Goal: Transaction & Acquisition: Purchase product/service

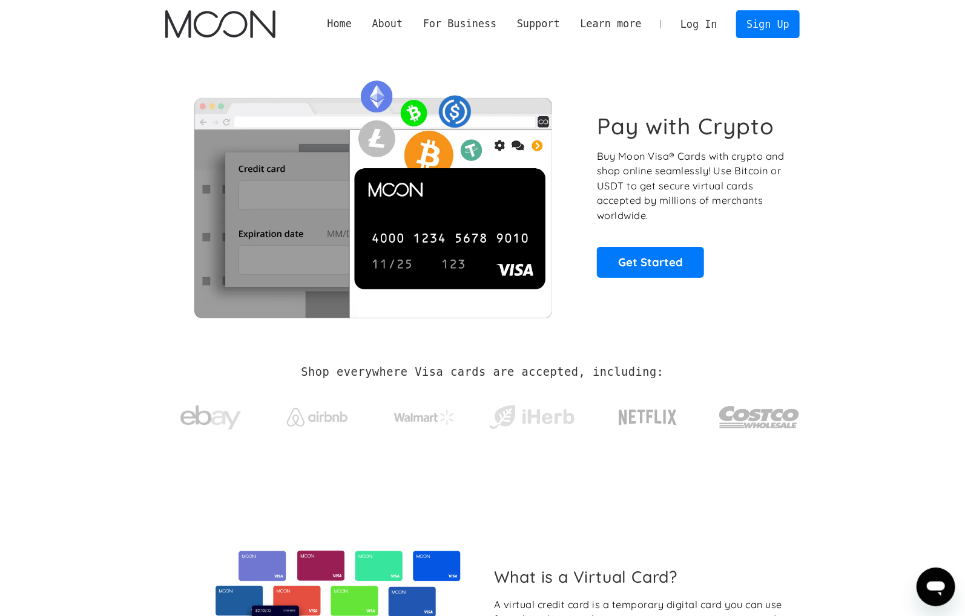
click at [618, 126] on h1 "Pay with Crypto" at bounding box center [686, 126] width 178 height 27
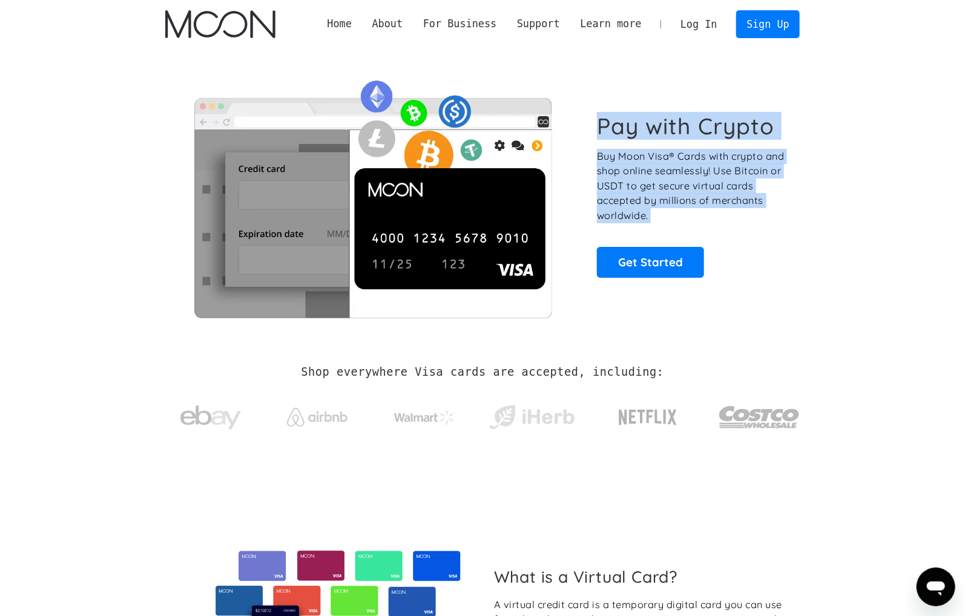
drag, startPoint x: 618, startPoint y: 126, endPoint x: 669, endPoint y: 222, distance: 108.4
click at [669, 222] on div "Pay with Crypto Buy Moon Visa® Cards with crypto and shop online seamlessly! Us…" at bounding box center [692, 195] width 190 height 165
click at [669, 222] on p "Buy Moon Visa® Cards with crypto and shop online seamlessly! Use Bitcoin or USD…" at bounding box center [692, 186] width 190 height 74
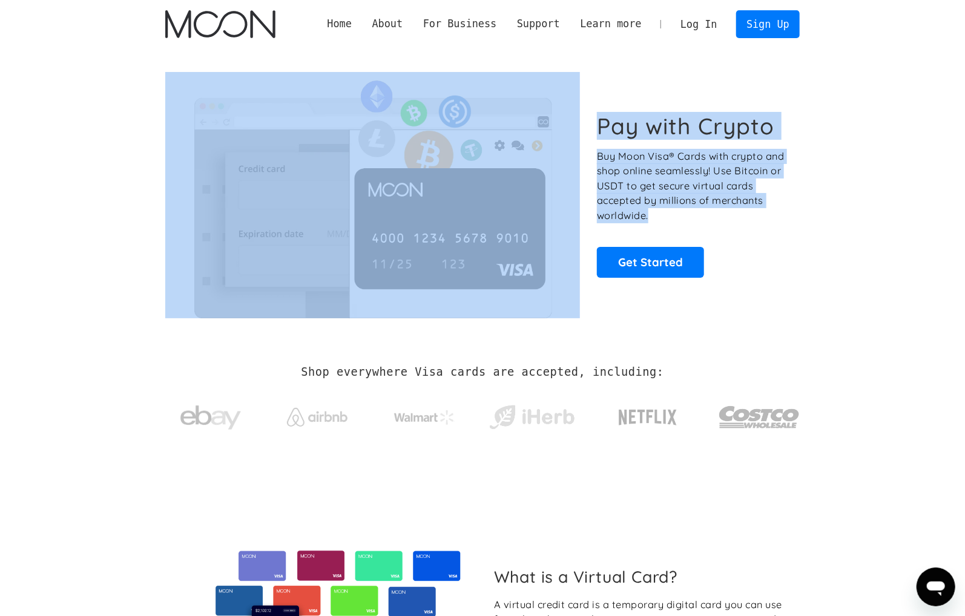
drag, startPoint x: 663, startPoint y: 216, endPoint x: 565, endPoint y: 116, distance: 139.6
click at [565, 116] on div "Pay with Crypto Buy Moon Visa® Cards with crypto and shop online seamlessly! Us…" at bounding box center [482, 195] width 635 height 246
click at [697, 129] on h1 "Pay with Crypto" at bounding box center [686, 126] width 178 height 27
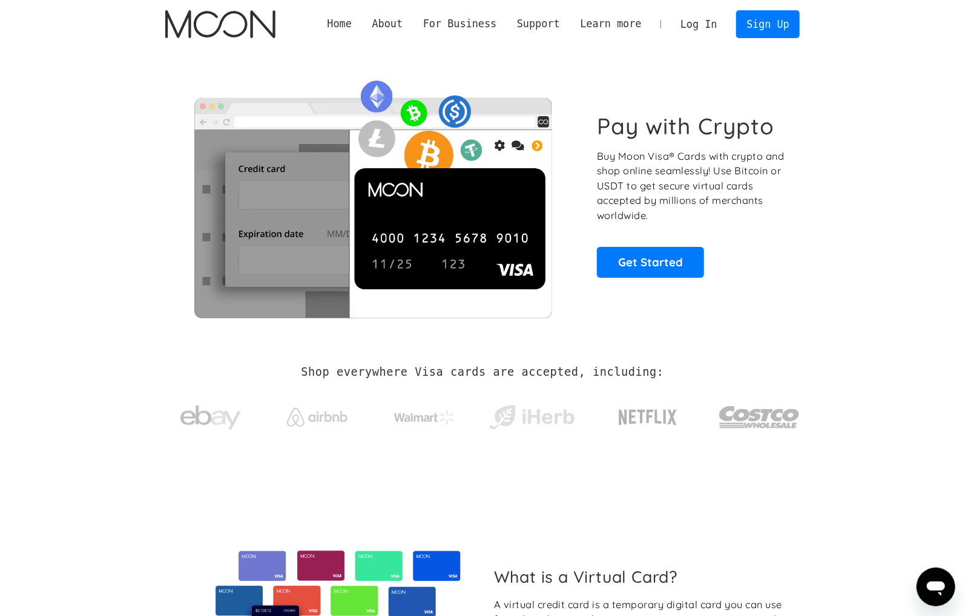
click at [623, 119] on h1 "Pay with Crypto" at bounding box center [686, 126] width 178 height 27
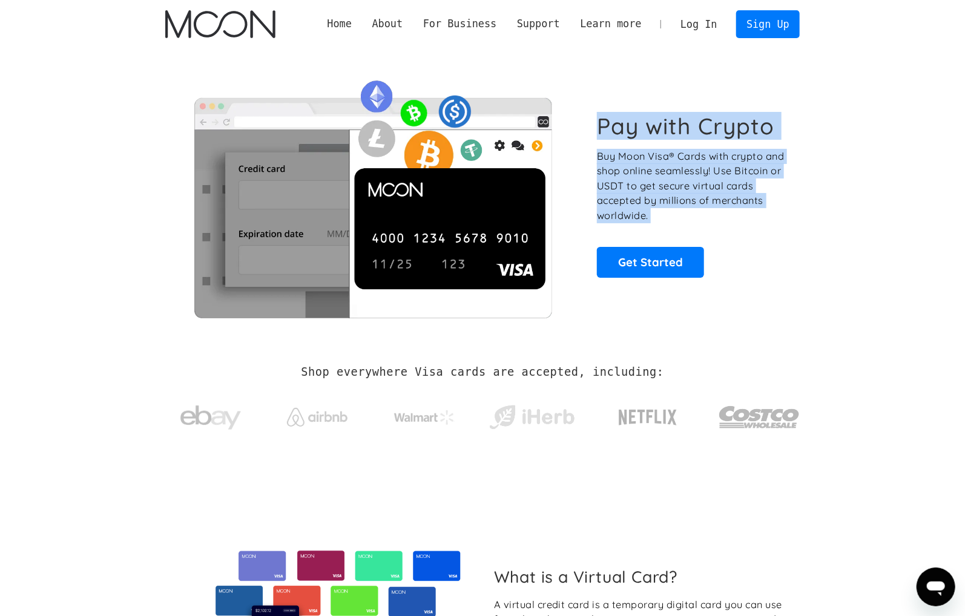
drag, startPoint x: 623, startPoint y: 119, endPoint x: 664, endPoint y: 216, distance: 105.3
click at [664, 216] on div "Pay with Crypto Buy Moon Visa® Cards with crypto and shop online seamlessly! Us…" at bounding box center [692, 195] width 190 height 165
click at [664, 216] on p "Buy Moon Visa® Cards with crypto and shop online seamlessly! Use Bitcoin or USD…" at bounding box center [692, 186] width 190 height 74
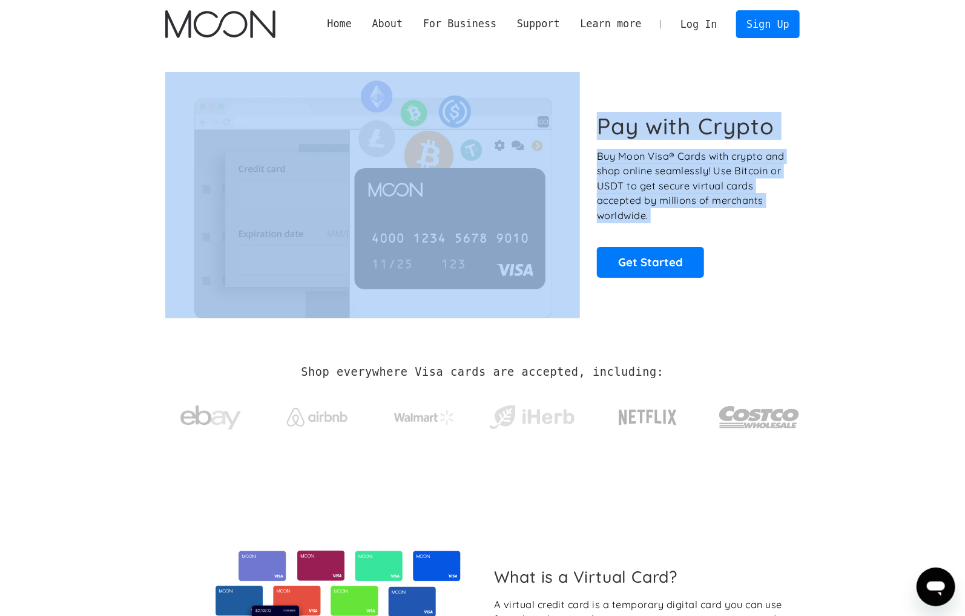
drag, startPoint x: 664, startPoint y: 216, endPoint x: 576, endPoint y: 120, distance: 129.5
click at [576, 120] on div "Pay with Crypto Buy Moon Visa® Cards with crypto and shop online seamlessly! Us…" at bounding box center [482, 195] width 635 height 246
click at [678, 137] on h1 "Pay with Crypto" at bounding box center [686, 126] width 178 height 27
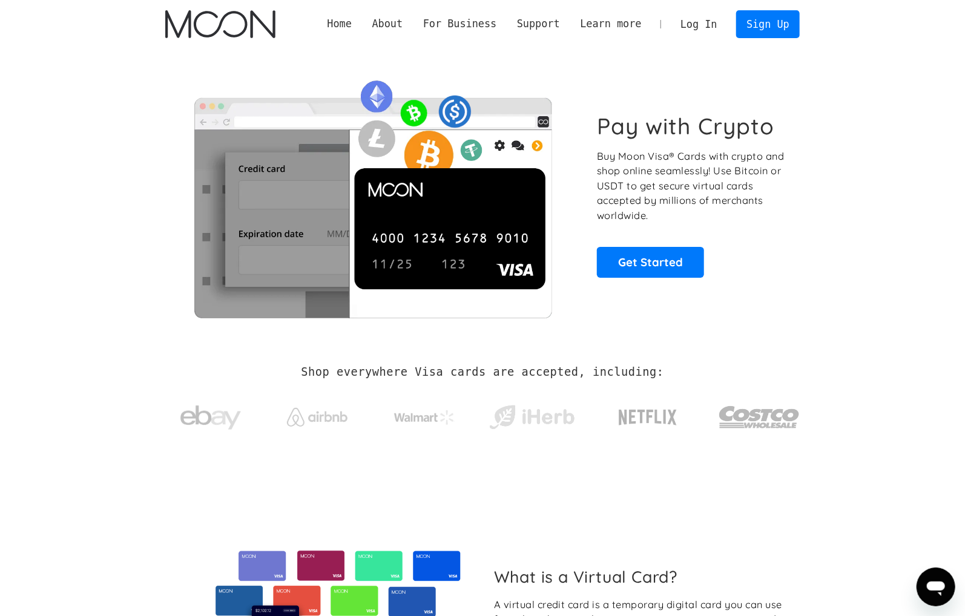
click at [710, 22] on link "Log In" at bounding box center [698, 24] width 57 height 27
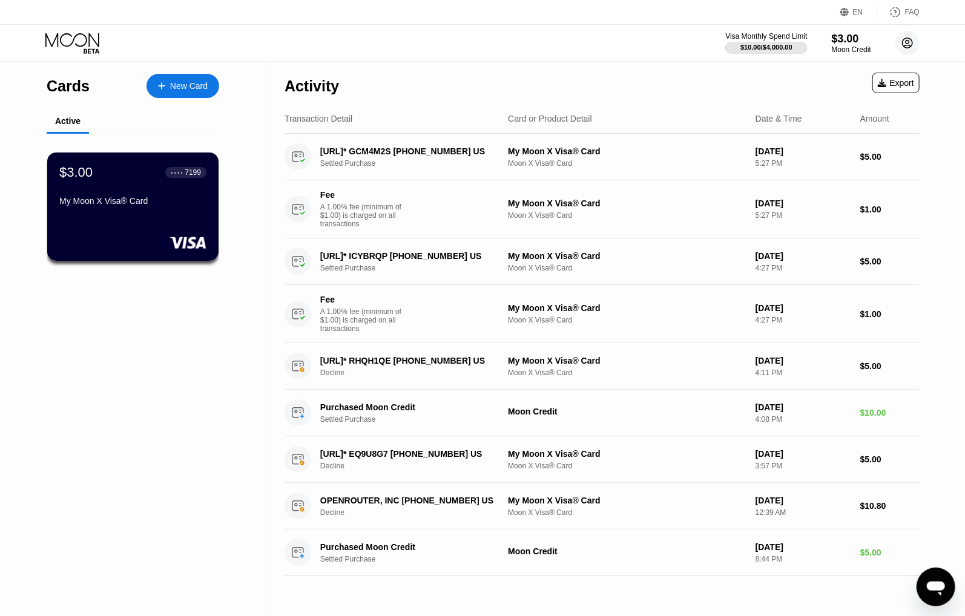
click at [911, 44] on circle at bounding box center [908, 43] width 24 height 24
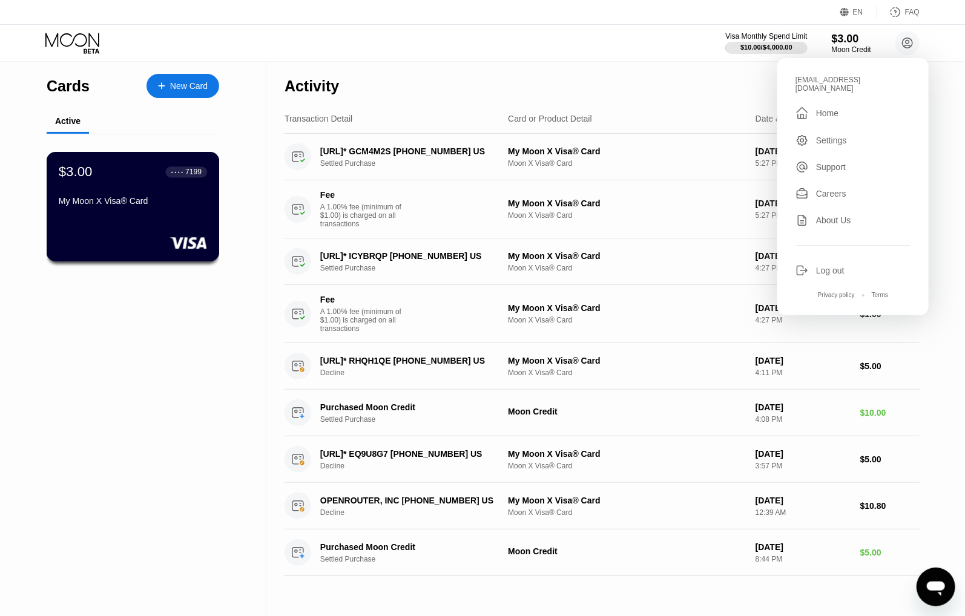
click at [145, 186] on div "$3.00 ● ● ● ● 7199 My Moon X Visa® Card" at bounding box center [133, 187] width 148 height 47
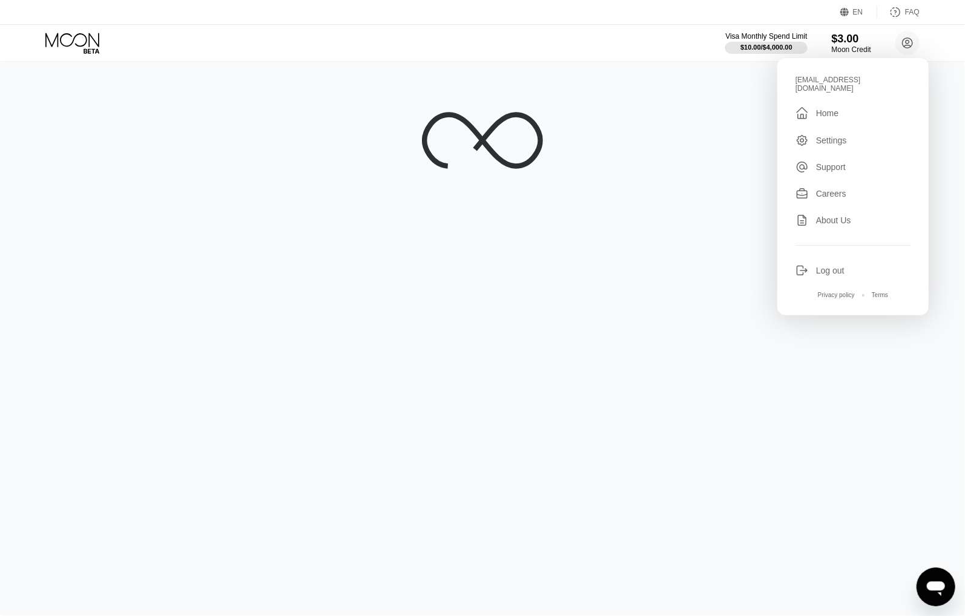
click at [464, 342] on div at bounding box center [482, 339] width 965 height 555
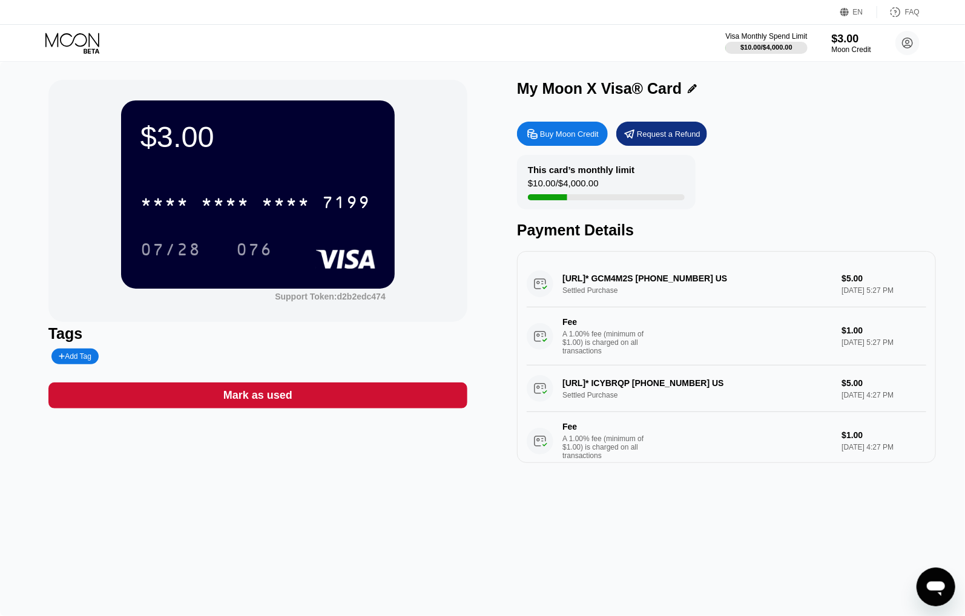
click at [564, 136] on div "Buy Moon Credit" at bounding box center [569, 134] width 59 height 10
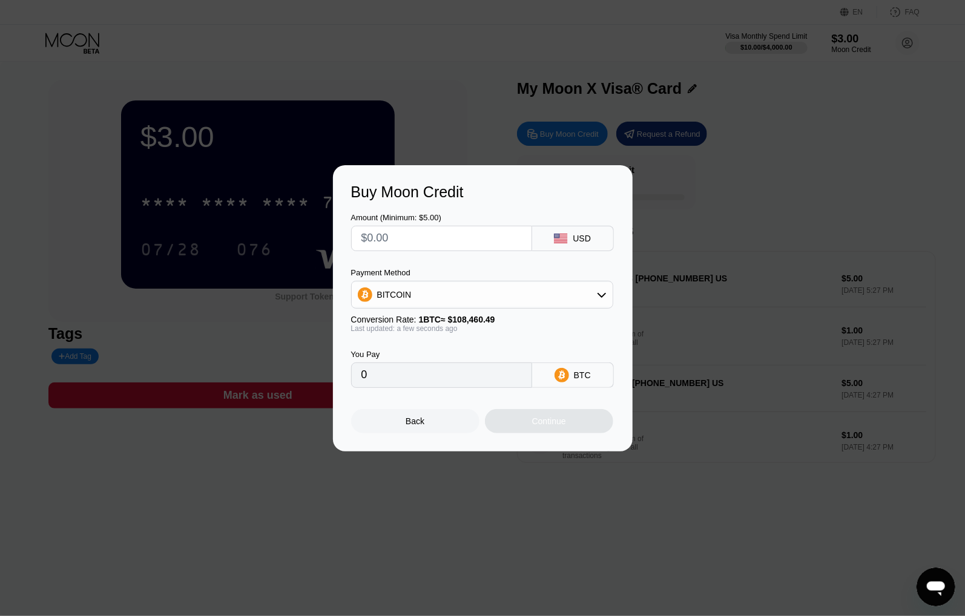
click at [480, 235] on input "text" at bounding box center [442, 238] width 160 height 24
click at [489, 292] on div "BITCOIN" at bounding box center [482, 295] width 261 height 24
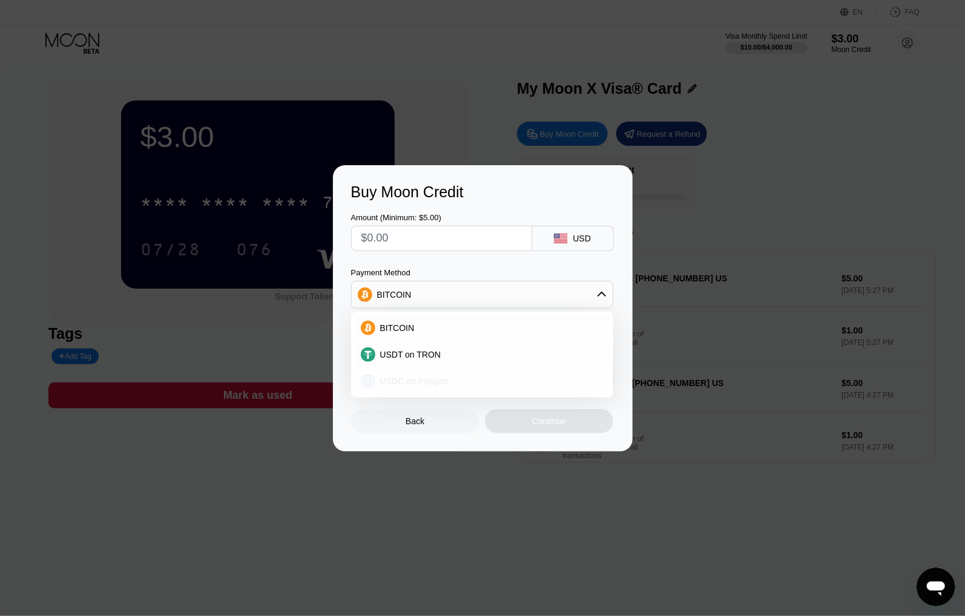
click at [417, 381] on span "USDC on Polygon" at bounding box center [414, 382] width 69 height 10
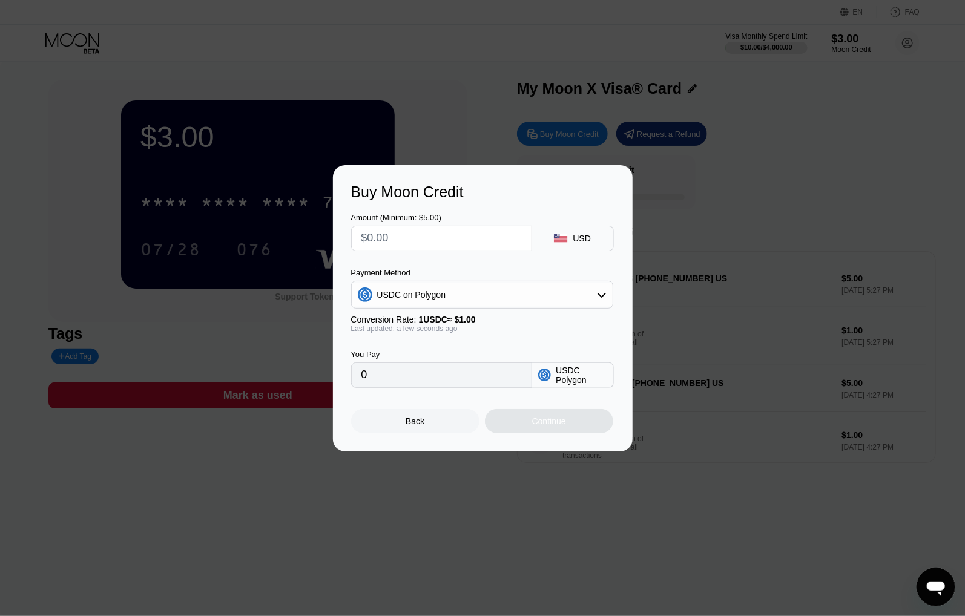
click at [411, 242] on input "text" at bounding box center [442, 238] width 160 height 24
type input "$10"
type input "10.00000000"
type input "$10"
click at [575, 421] on div "Continue" at bounding box center [549, 421] width 128 height 24
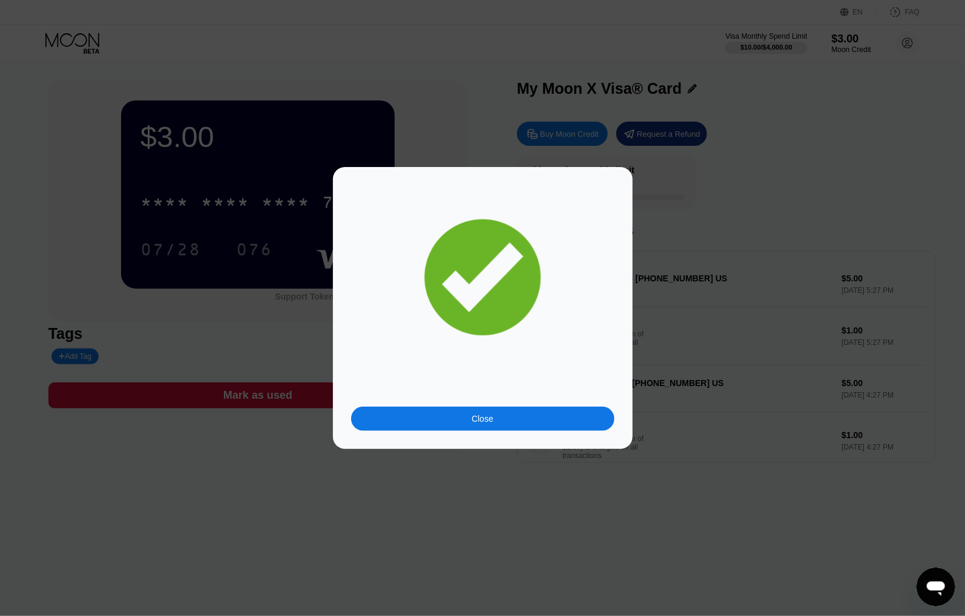
click at [543, 416] on div "Close" at bounding box center [482, 419] width 263 height 24
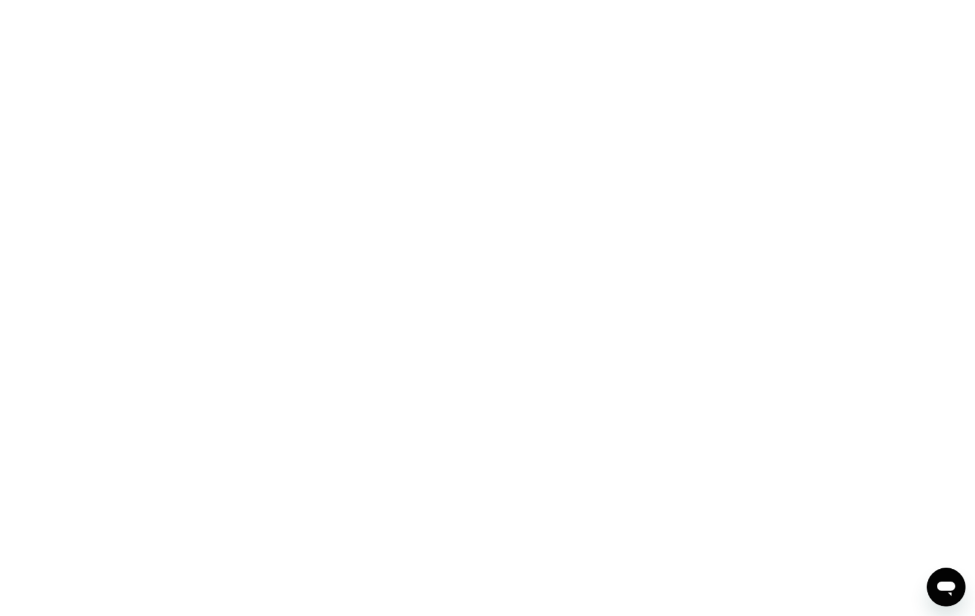
click at [527, 285] on div at bounding box center [487, 308] width 975 height 616
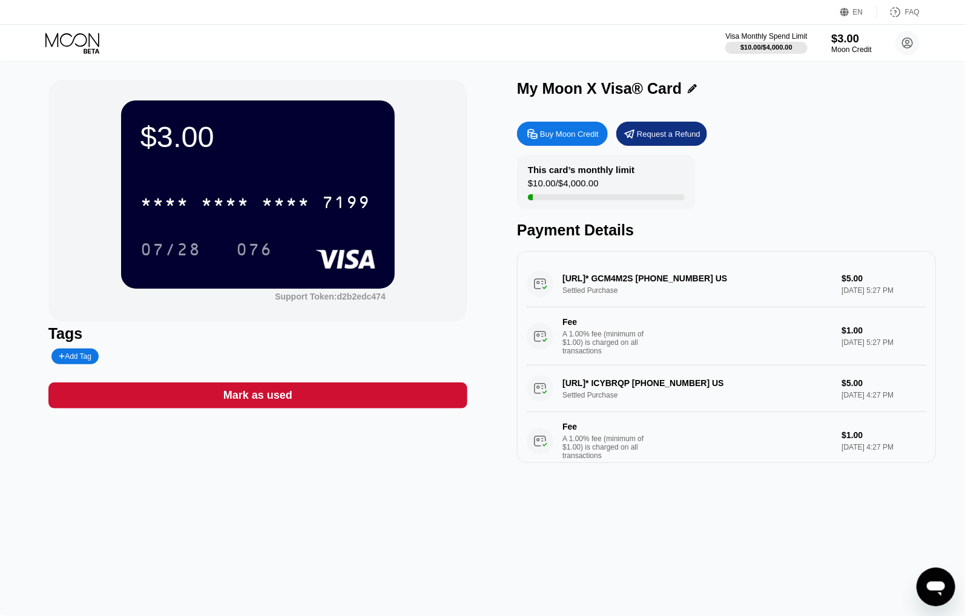
click at [857, 38] on div "$3.00" at bounding box center [851, 38] width 41 height 13
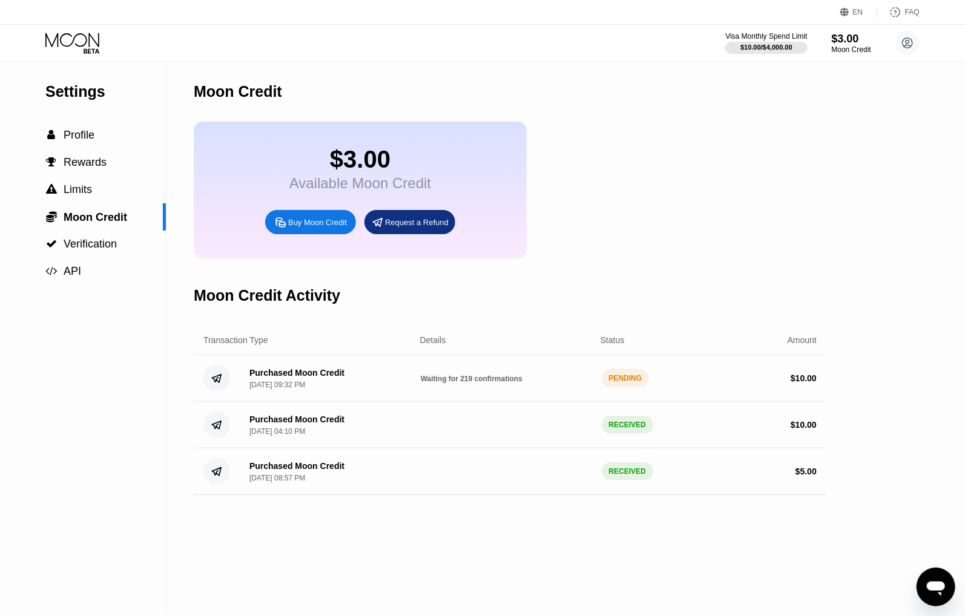
click at [430, 383] on span "Waiting for 219 confirmations" at bounding box center [472, 379] width 102 height 8
drag, startPoint x: 430, startPoint y: 395, endPoint x: 489, endPoint y: 392, distance: 59.4
click at [489, 383] on span "Waiting for 219 confirmations" at bounding box center [472, 379] width 102 height 8
click at [324, 192] on div "Available Moon Credit" at bounding box center [360, 183] width 142 height 17
drag, startPoint x: 324, startPoint y: 197, endPoint x: 459, endPoint y: 196, distance: 135.0
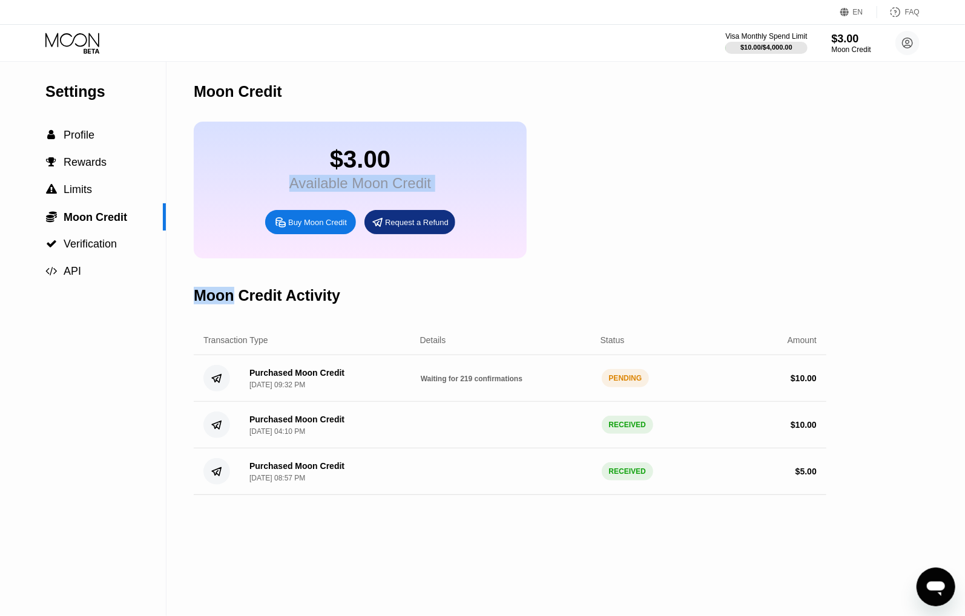
click at [459, 196] on div "$3.00 Available Moon Credit Buy Moon Credit Request a Refund" at bounding box center [360, 190] width 333 height 137
click at [437, 165] on div "$3.00 Available Moon Credit Buy Moon Credit Request a Refund" at bounding box center [360, 190] width 333 height 137
click at [349, 192] on div "Available Moon Credit" at bounding box center [360, 183] width 142 height 17
drag, startPoint x: 438, startPoint y: 181, endPoint x: 433, endPoint y: 185, distance: 6.6
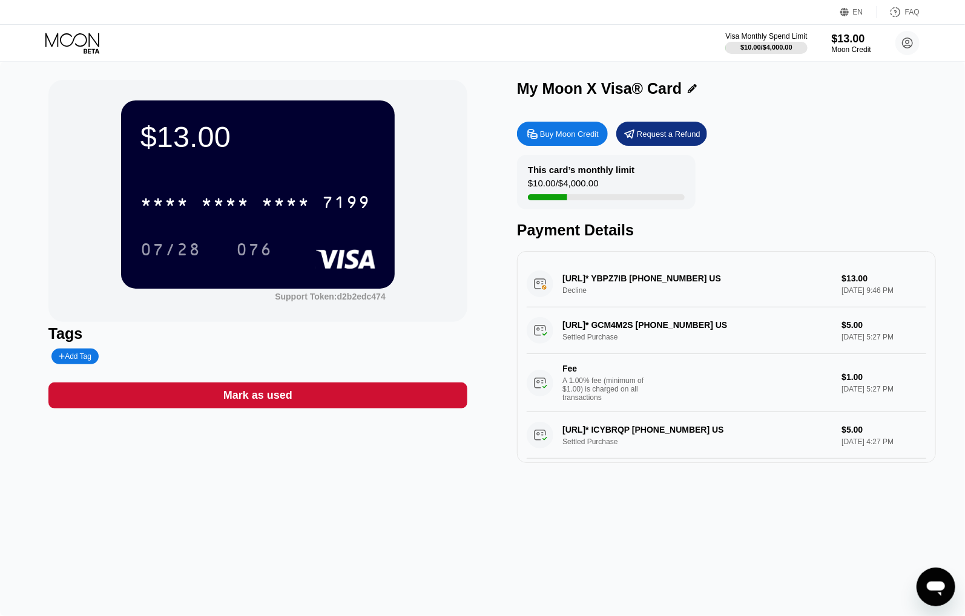
click at [860, 284] on div "VAST.AI* YBPZ7IB +13234835256 US Decline $13.00 Sep 25, 2025 9:46 PM" at bounding box center [727, 284] width 400 height 47
